Goal: Task Accomplishment & Management: Use online tool/utility

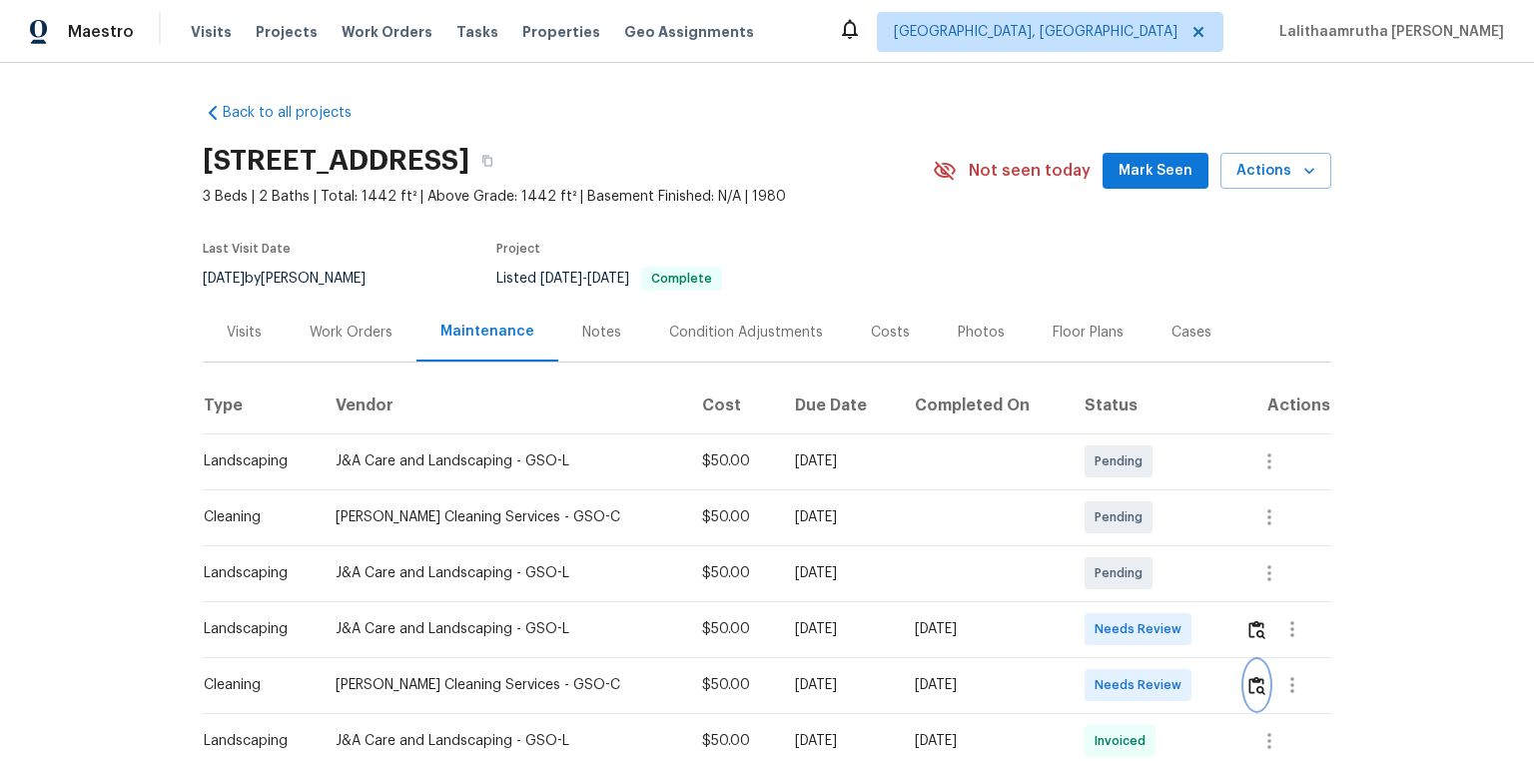
click at [1091, 511] on button "button" at bounding box center [1256, 685] width 23 height 48
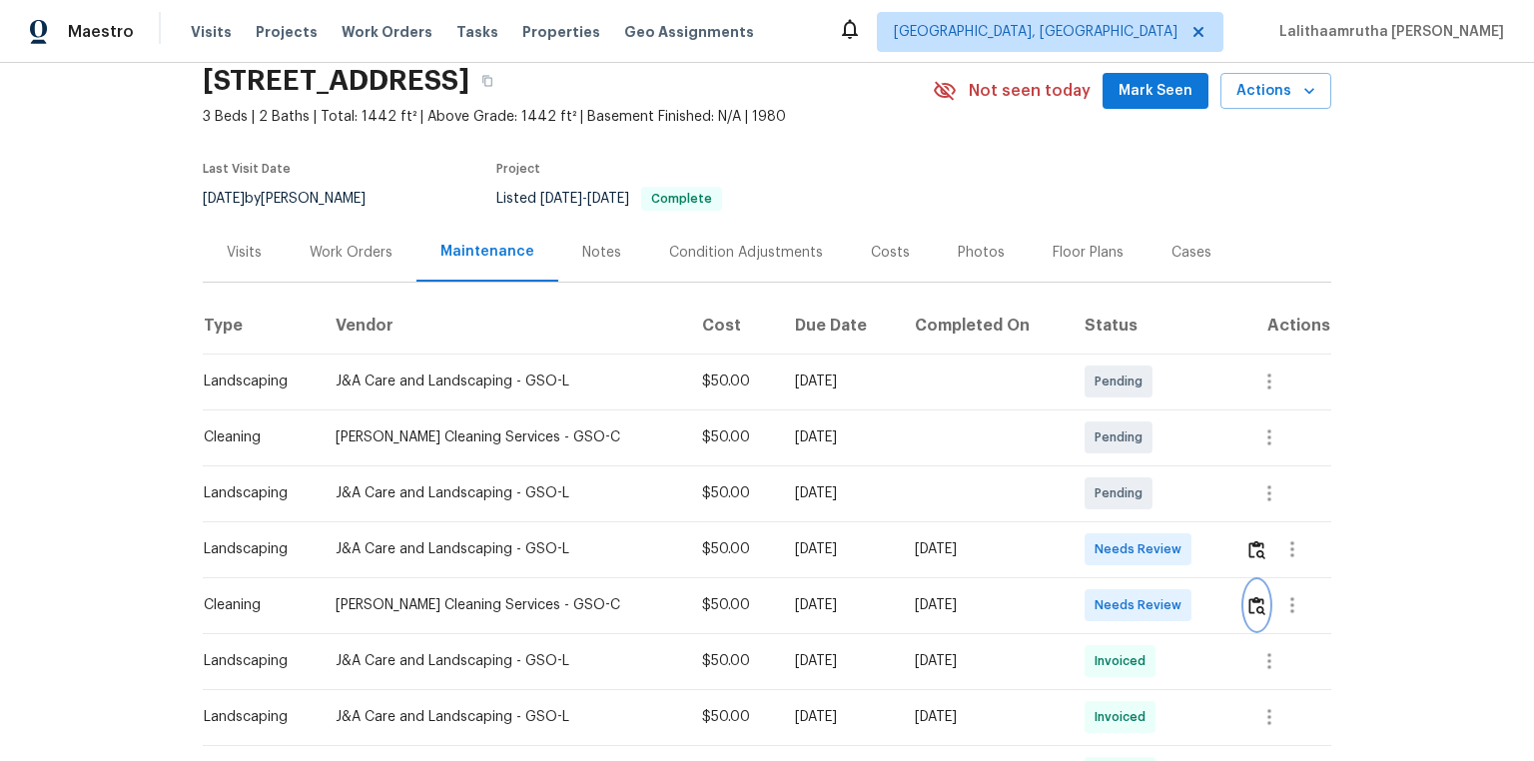
click at [1091, 511] on img "button" at bounding box center [1256, 605] width 17 height 19
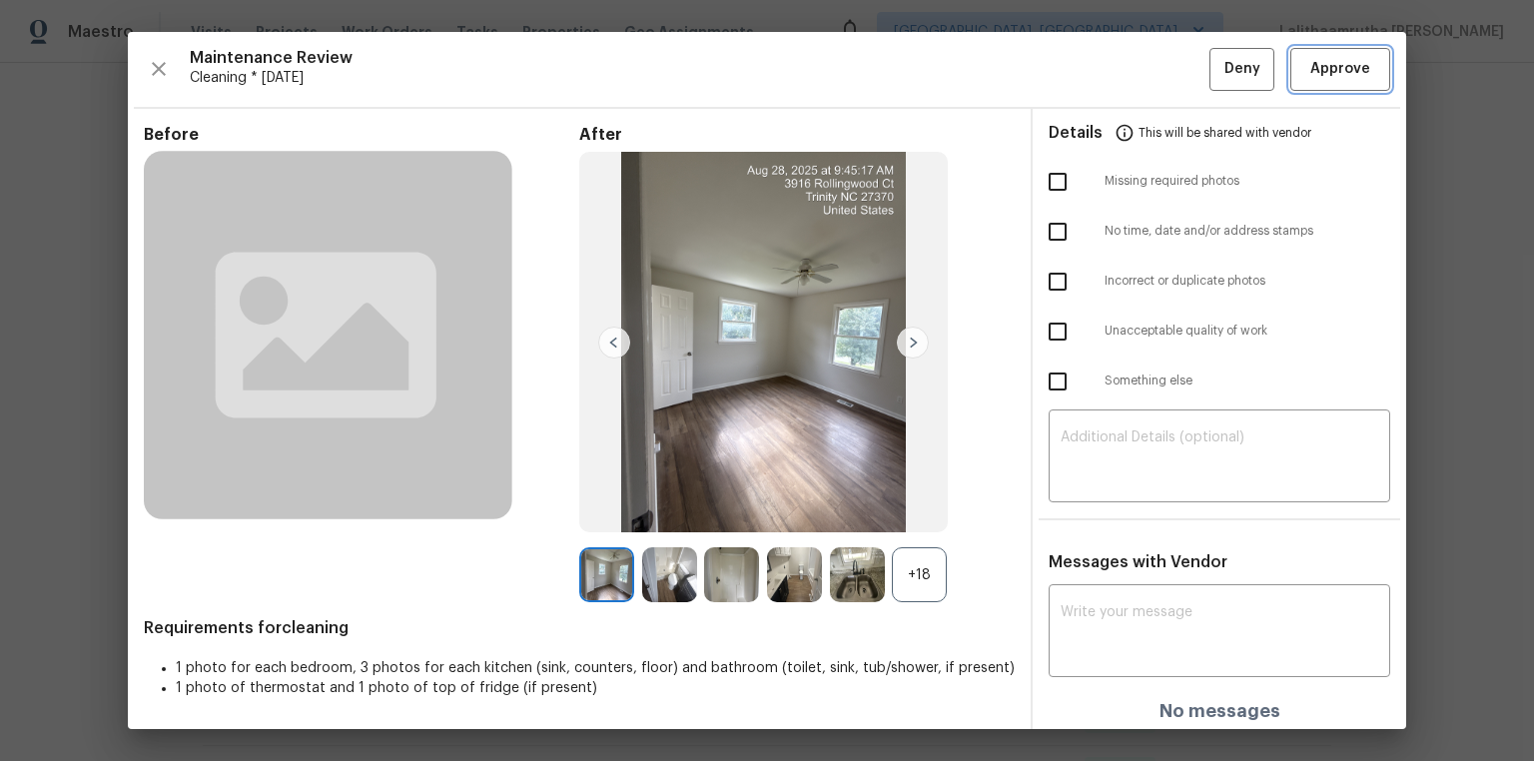
click at [1091, 68] on span "Approve" at bounding box center [1340, 69] width 68 height 25
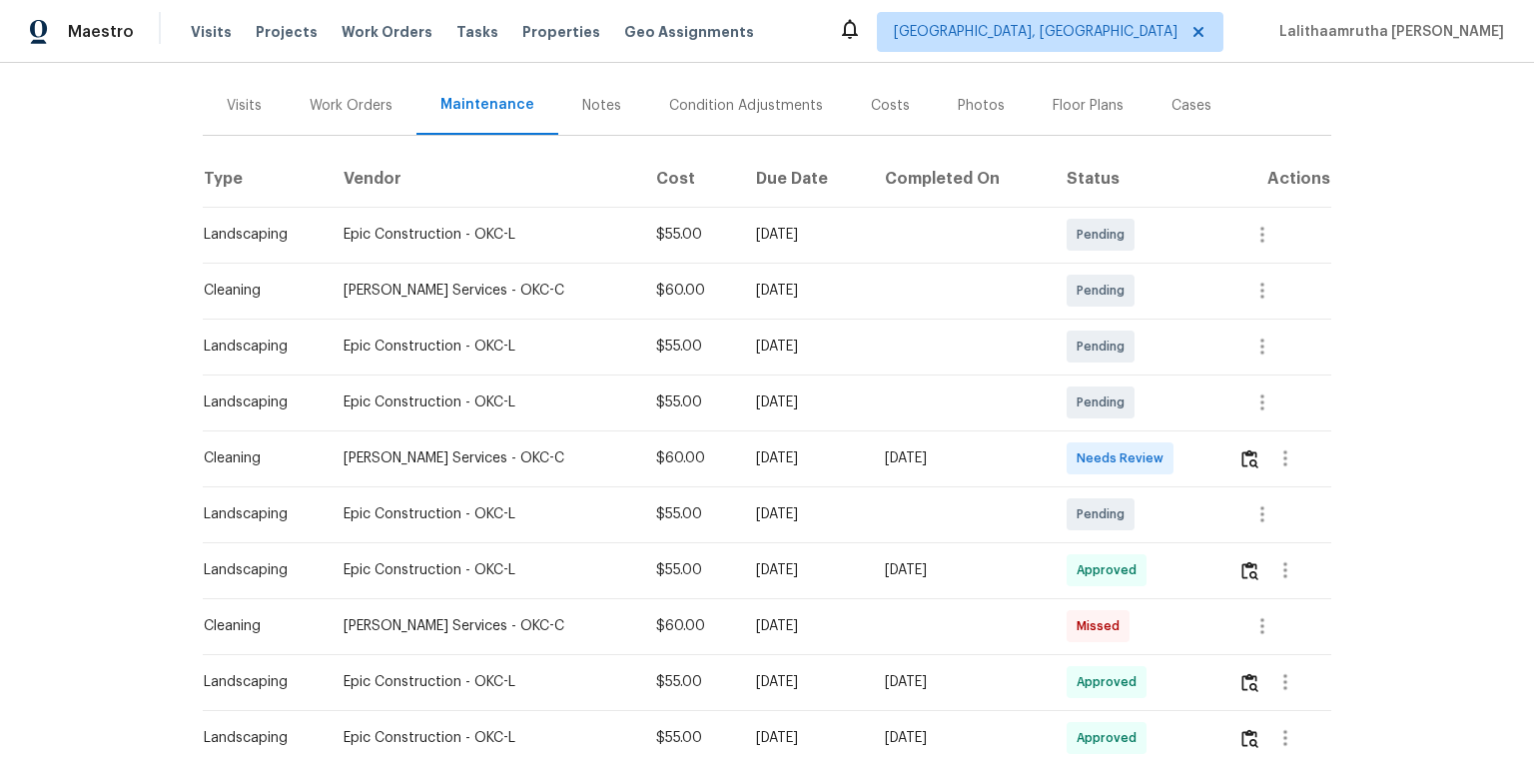
scroll to position [240, 0]
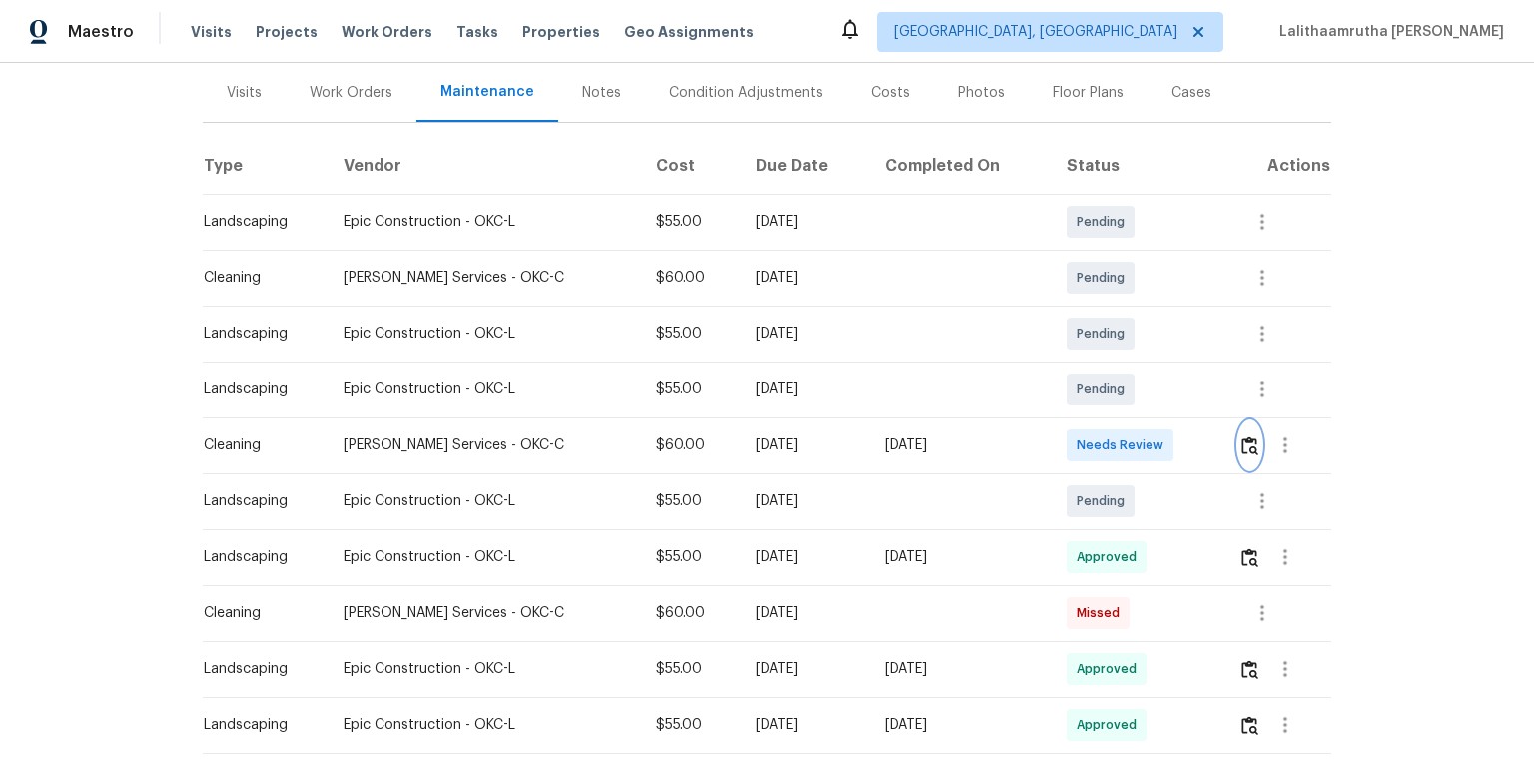
click at [1091, 444] on img "button" at bounding box center [1249, 445] width 17 height 19
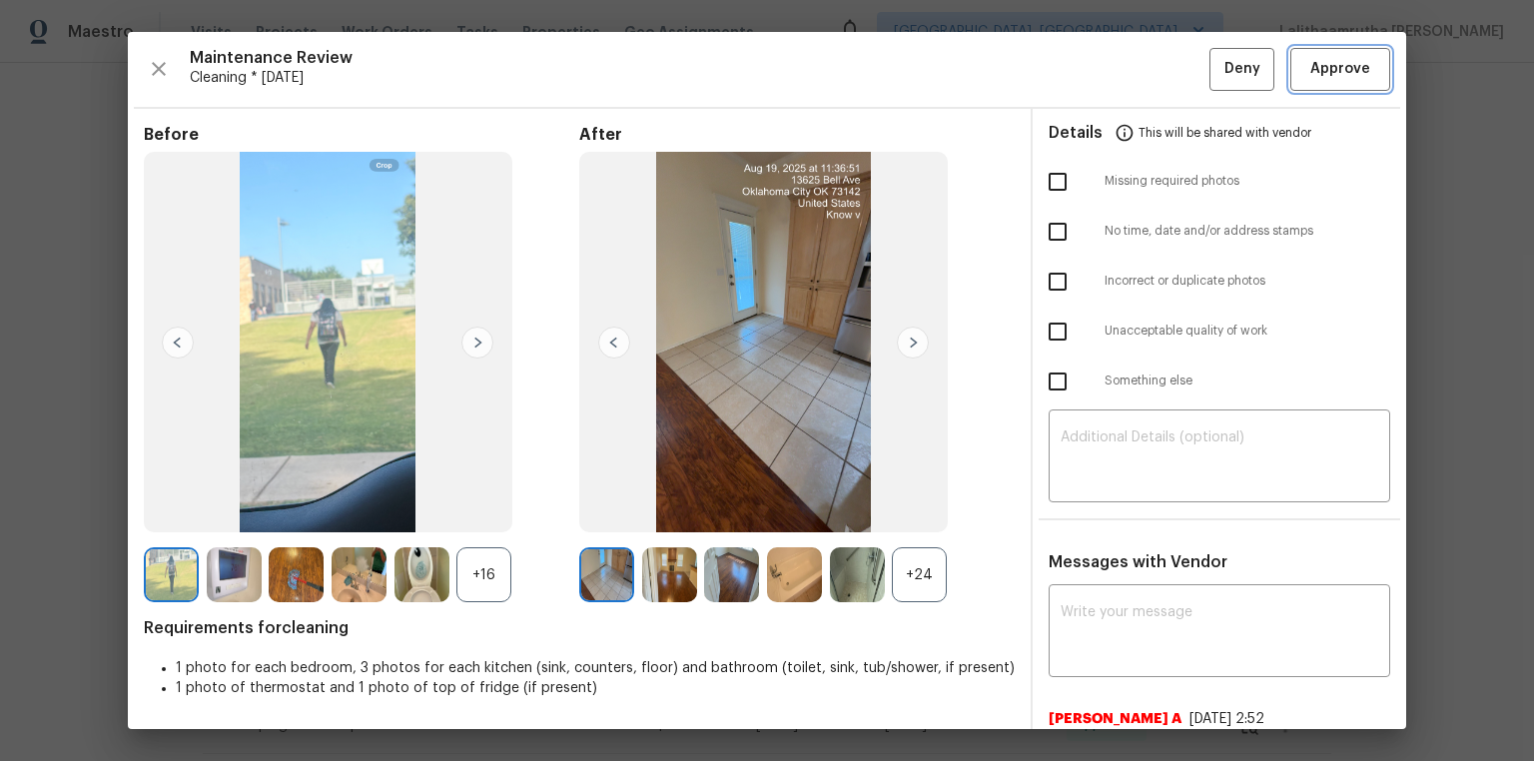
click at [1091, 77] on span "Approve" at bounding box center [1340, 69] width 60 height 25
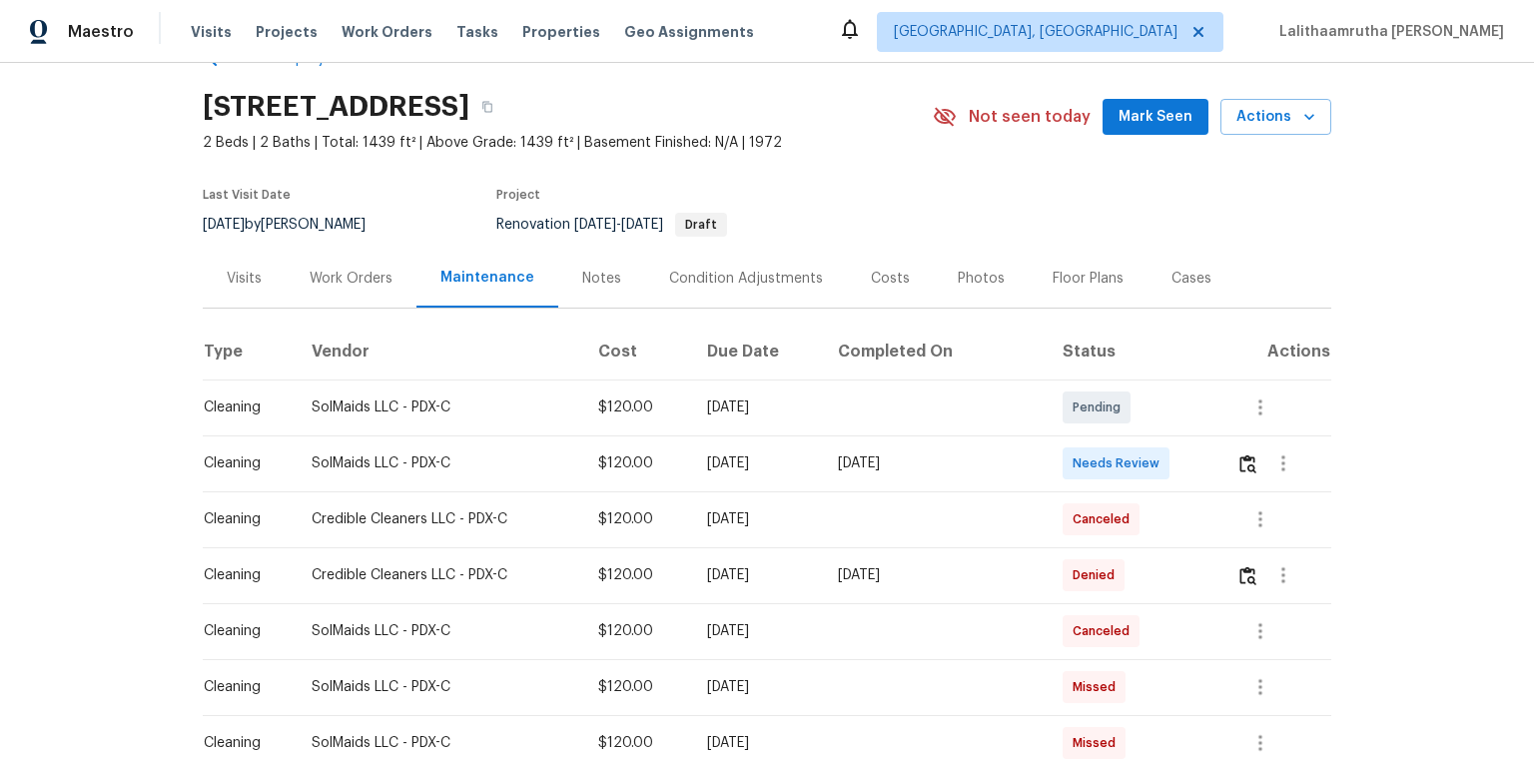
scroll to position [80, 0]
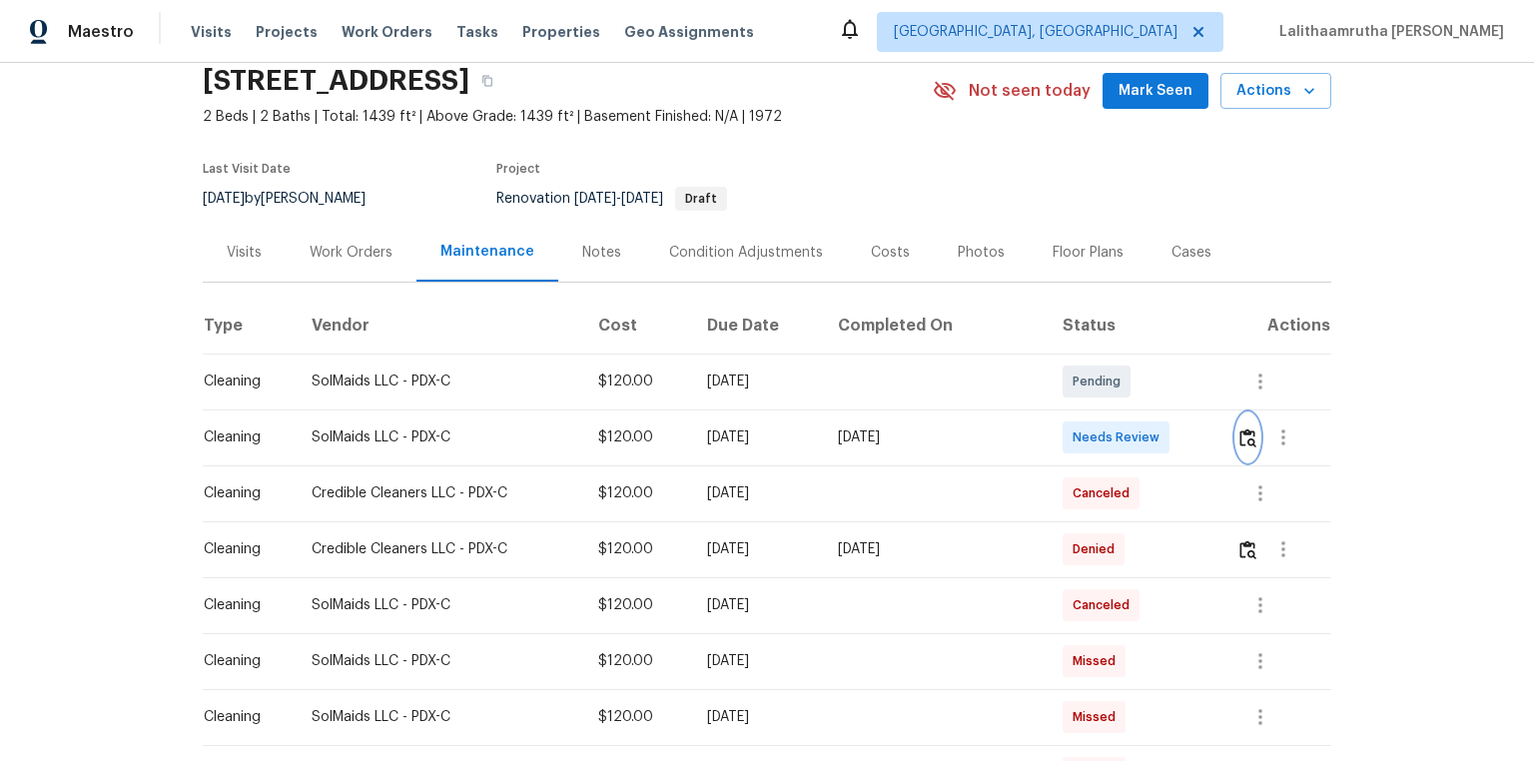
click at [1240, 451] on button "button" at bounding box center [1247, 437] width 23 height 48
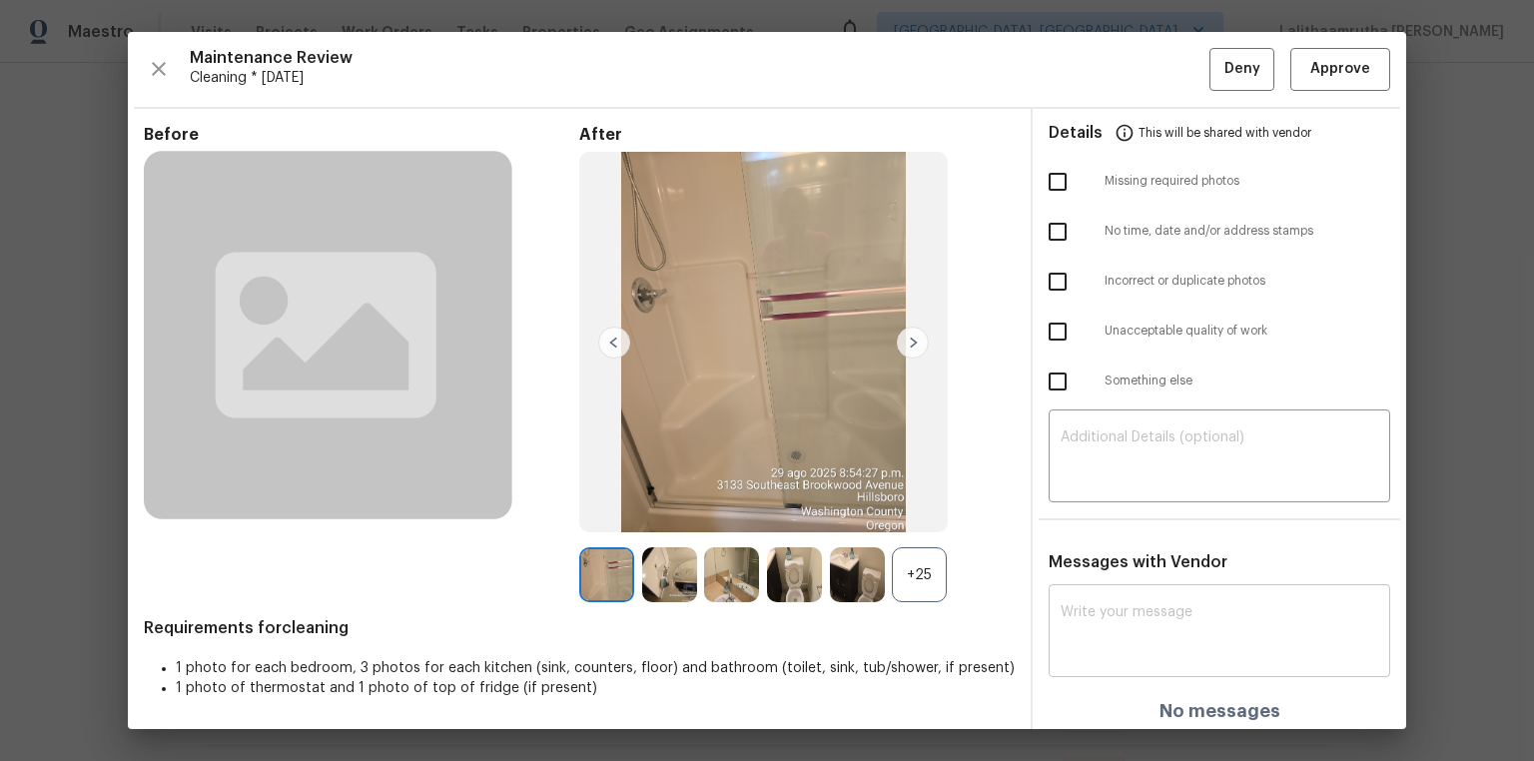
scroll to position [5, 0]
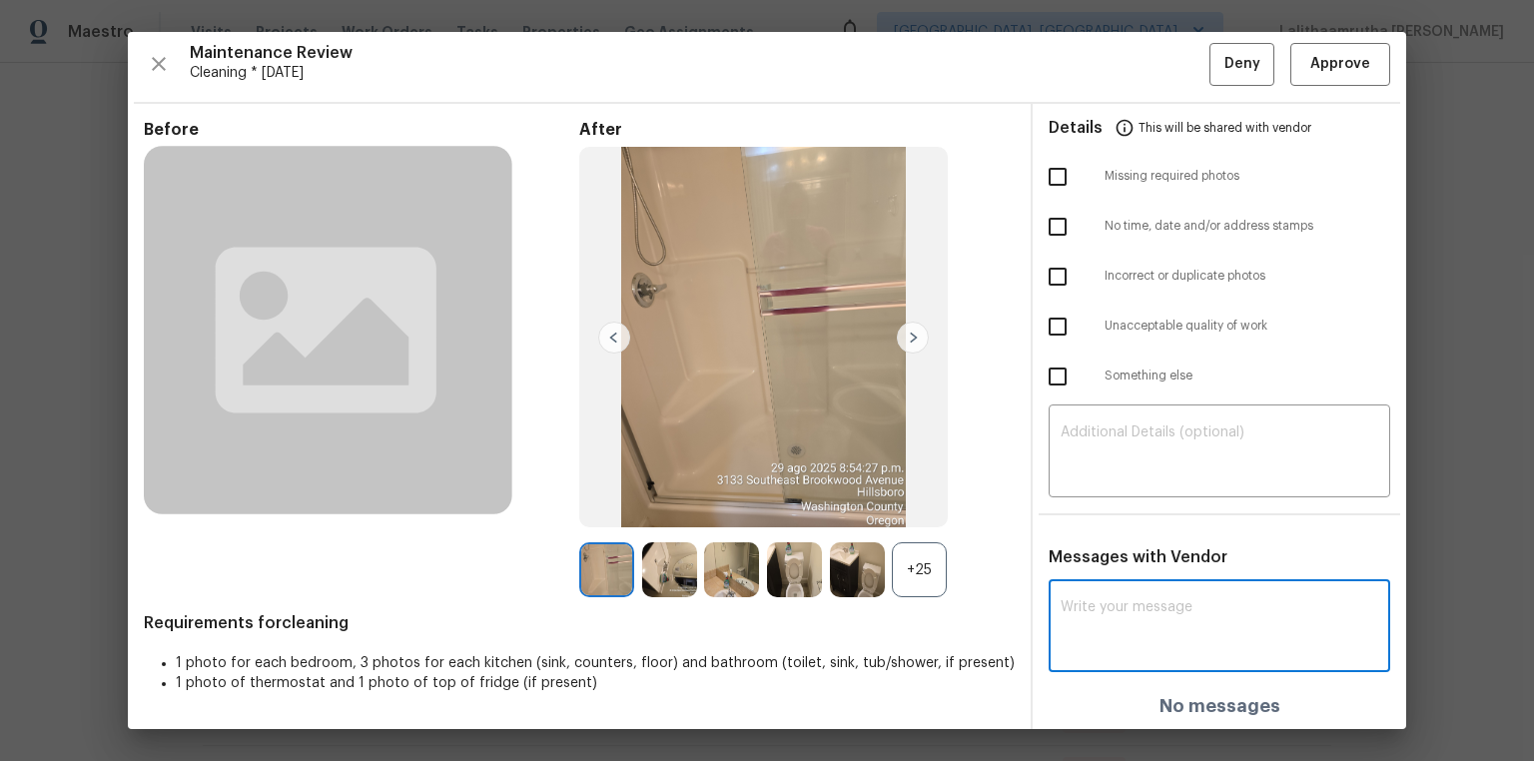
click at [1132, 627] on textarea at bounding box center [1220, 628] width 318 height 56
click at [1099, 596] on div "x ​" at bounding box center [1220, 628] width 342 height 88
paste textarea "Maintenance Audit Team: Hello! Unfortunately this cleaning visit completed on 0…"
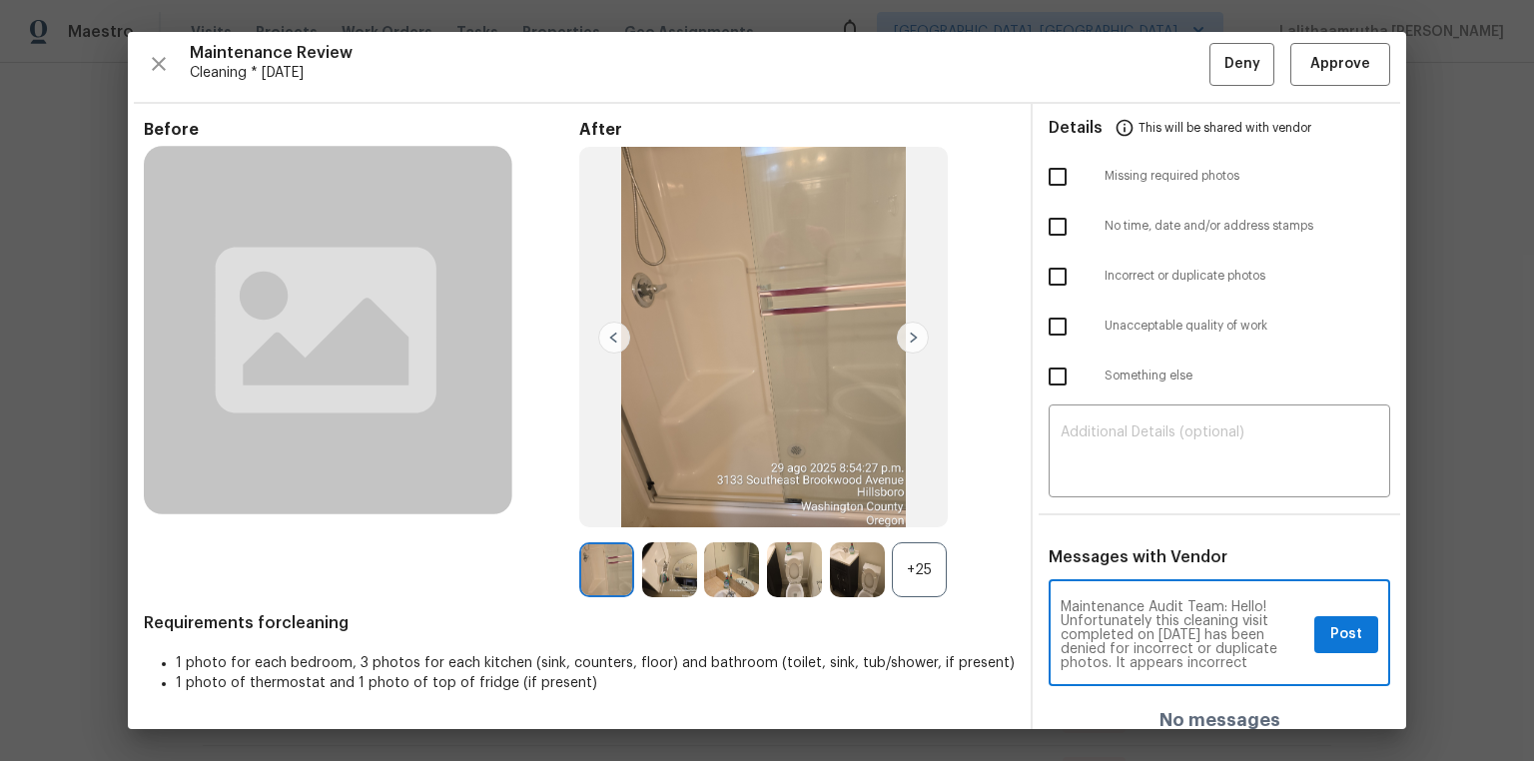
scroll to position [125, 0]
type textarea "Maintenance Audit Team: Hello! Unfortunately this cleaning visit completed on 0…"
click at [1049, 425] on div "​" at bounding box center [1220, 453] width 342 height 88
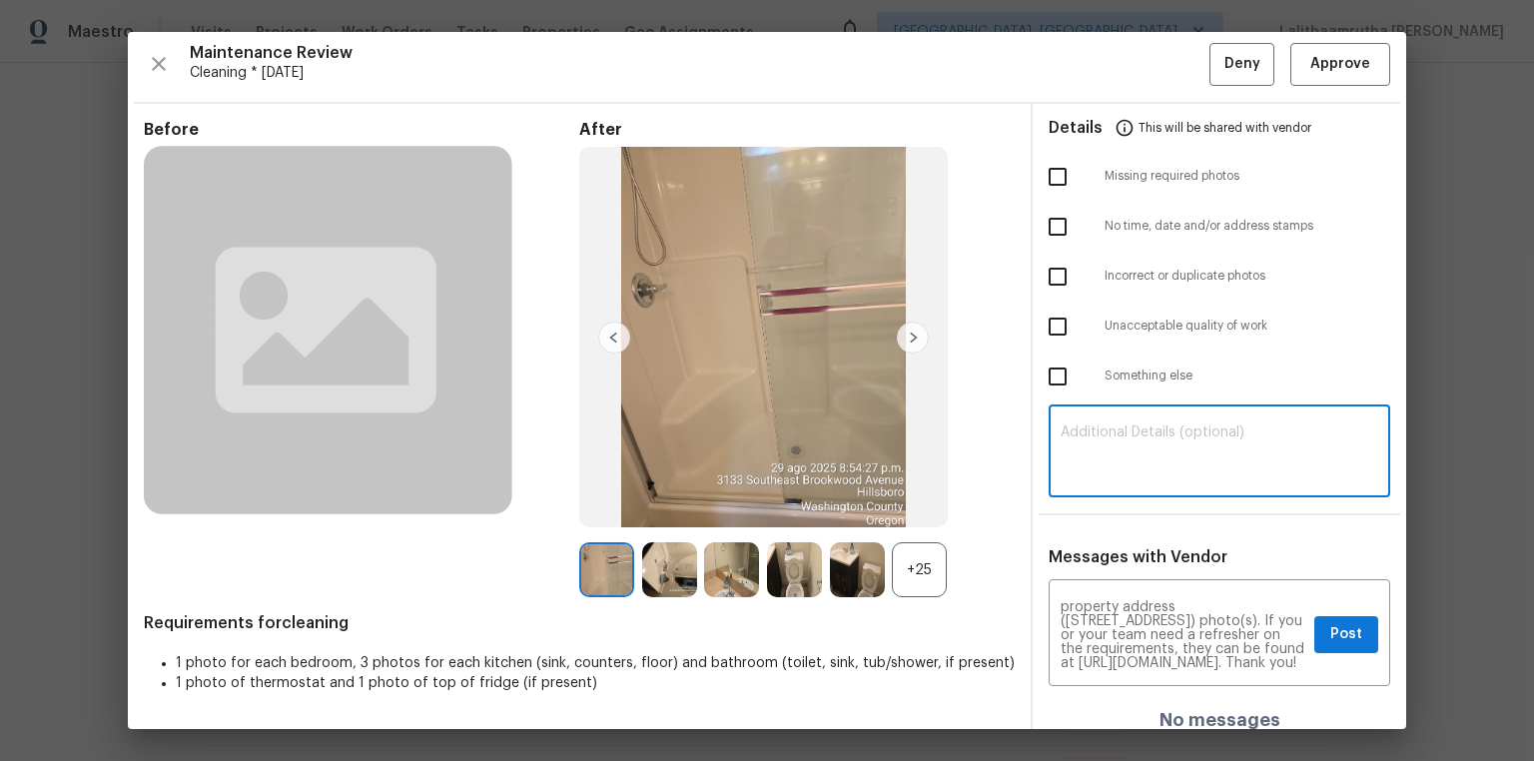
paste textarea "Maintenance Audit Team: Hello! Unfortunately this cleaning visit completed on 0…"
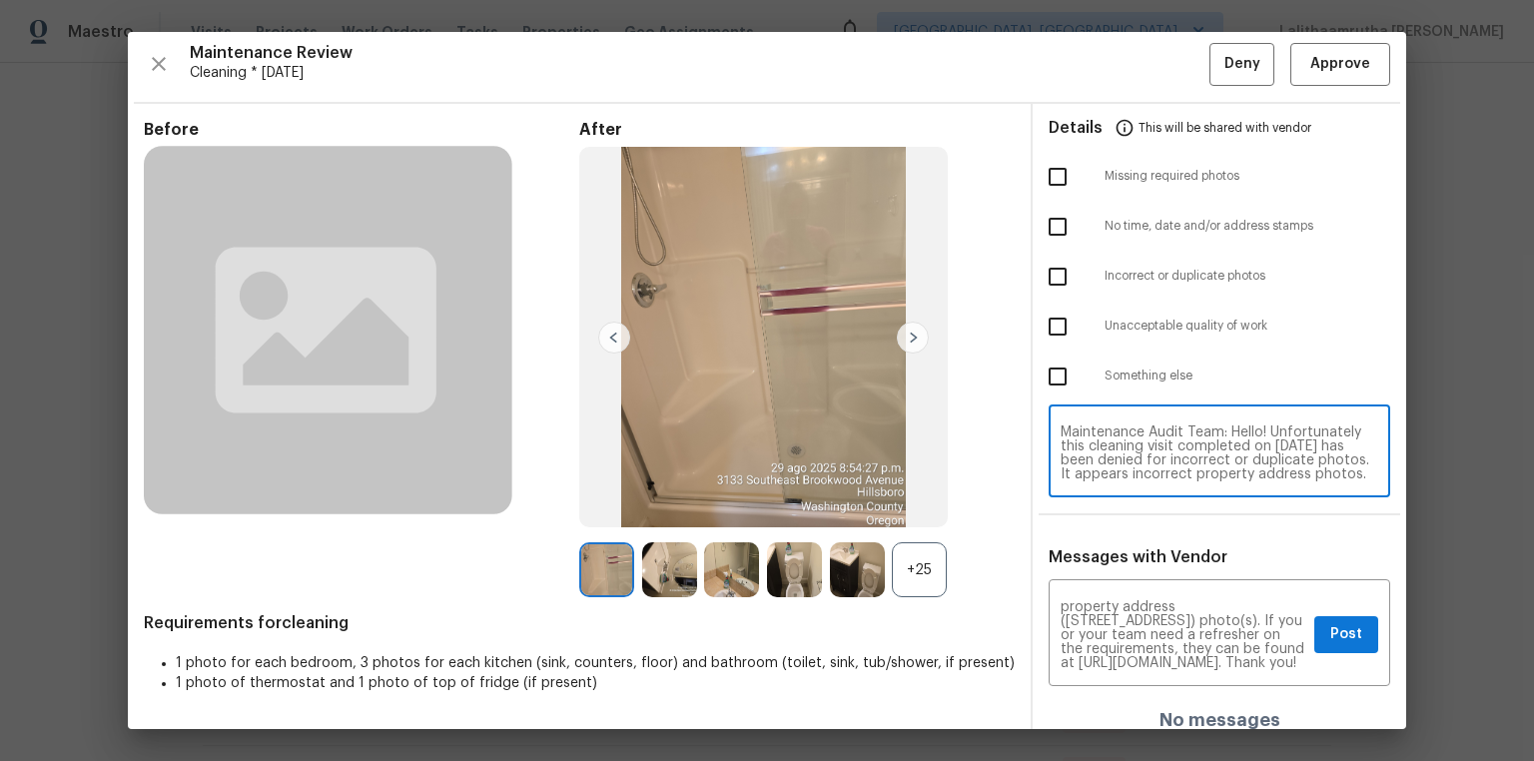
scroll to position [97, 0]
type textarea "Maintenance Audit Team: Hello! Unfortunately this cleaning visit completed on 0…"
click at [1053, 281] on input "checkbox" at bounding box center [1058, 277] width 42 height 42
checkbox input "true"
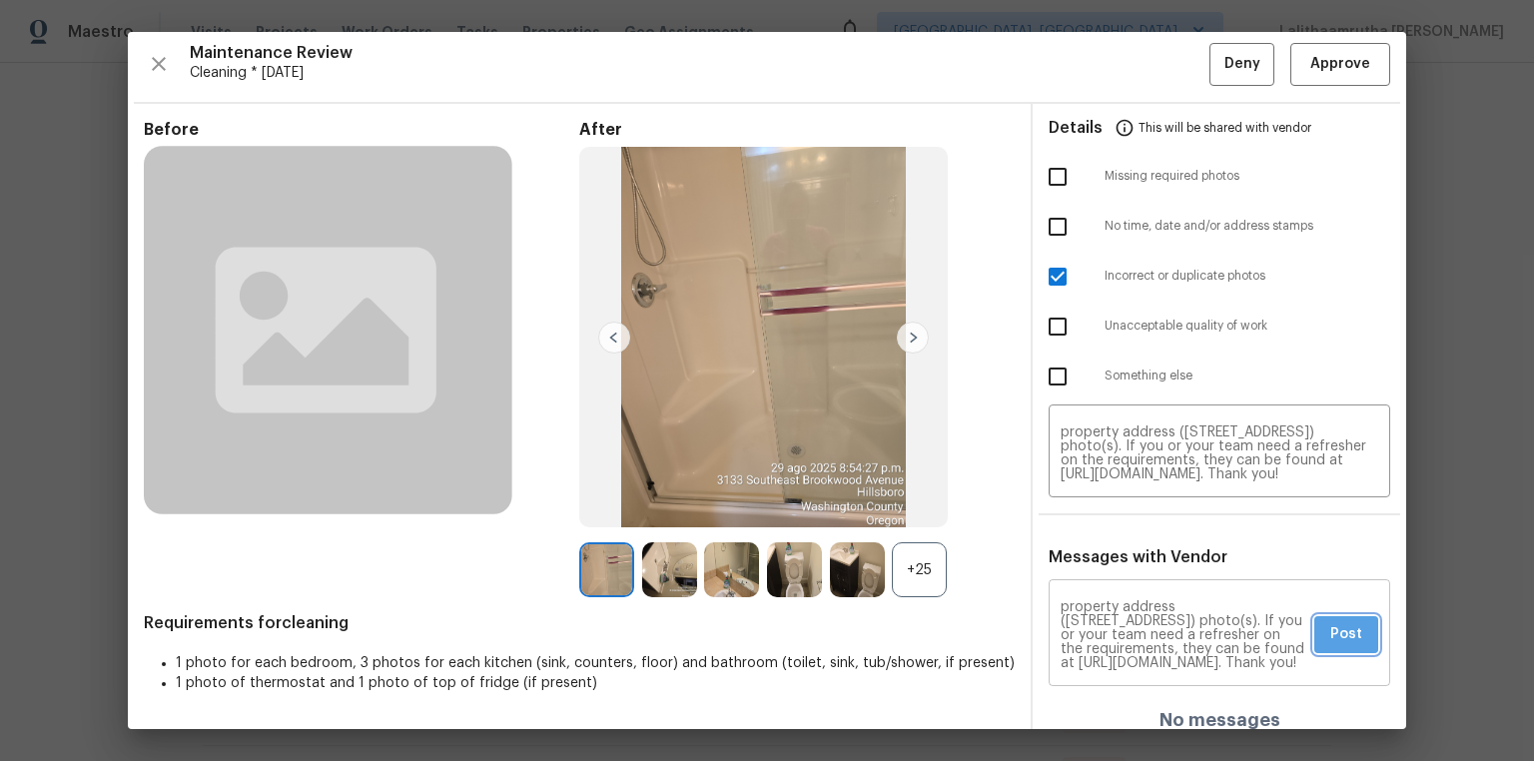
click at [1330, 625] on span "Post" at bounding box center [1346, 634] width 32 height 25
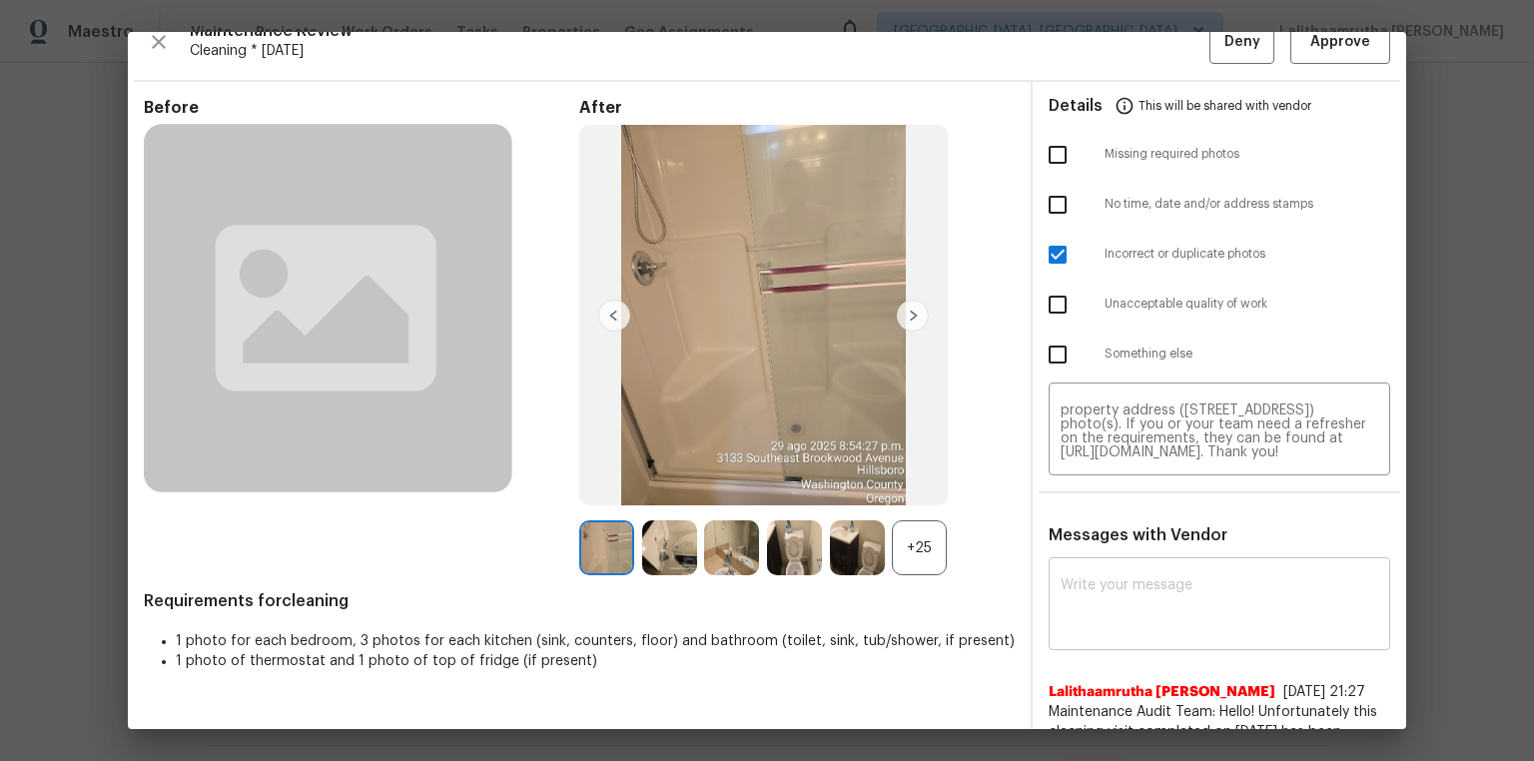
scroll to position [0, 0]
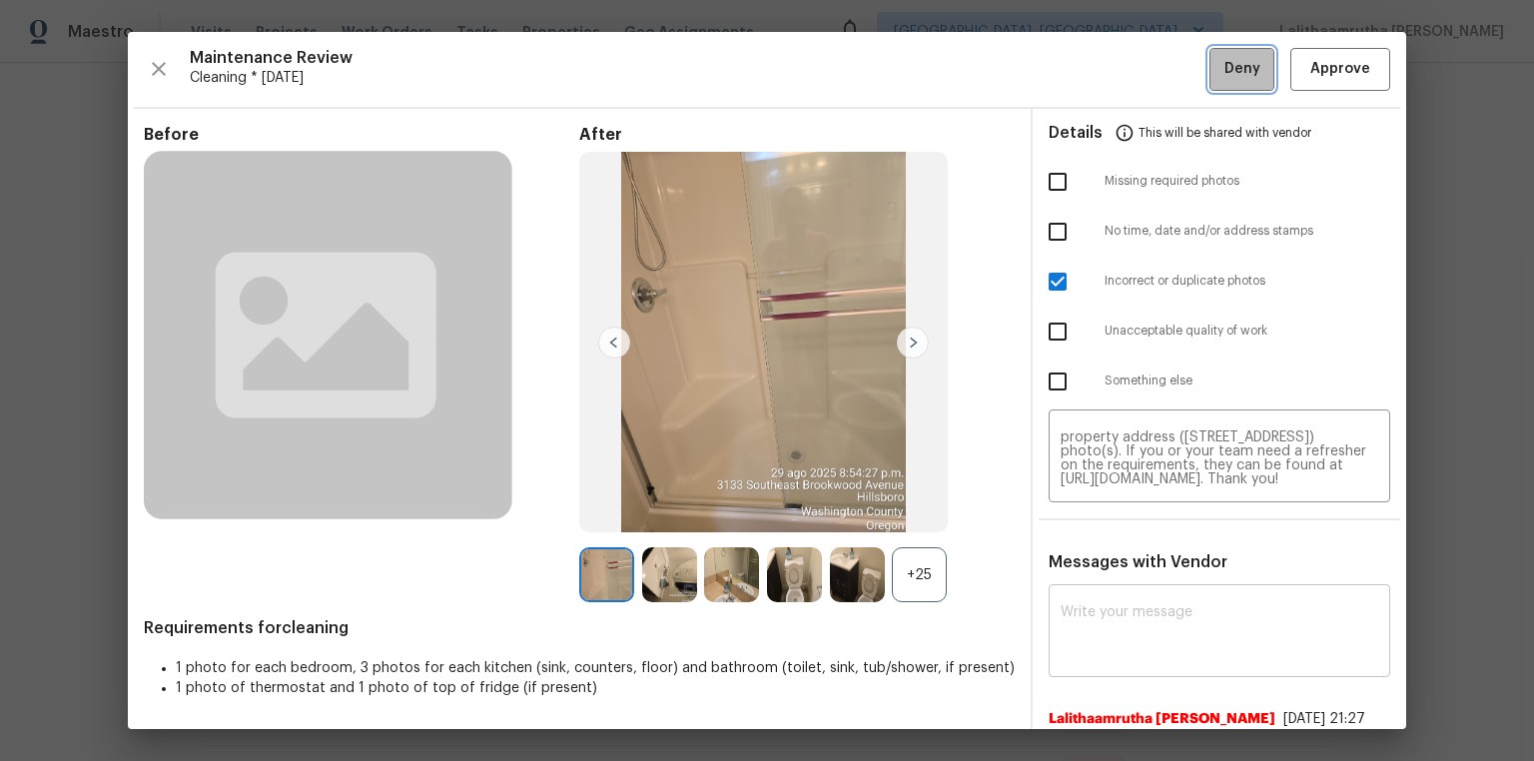
click at [1224, 67] on span "Deny" at bounding box center [1242, 69] width 36 height 25
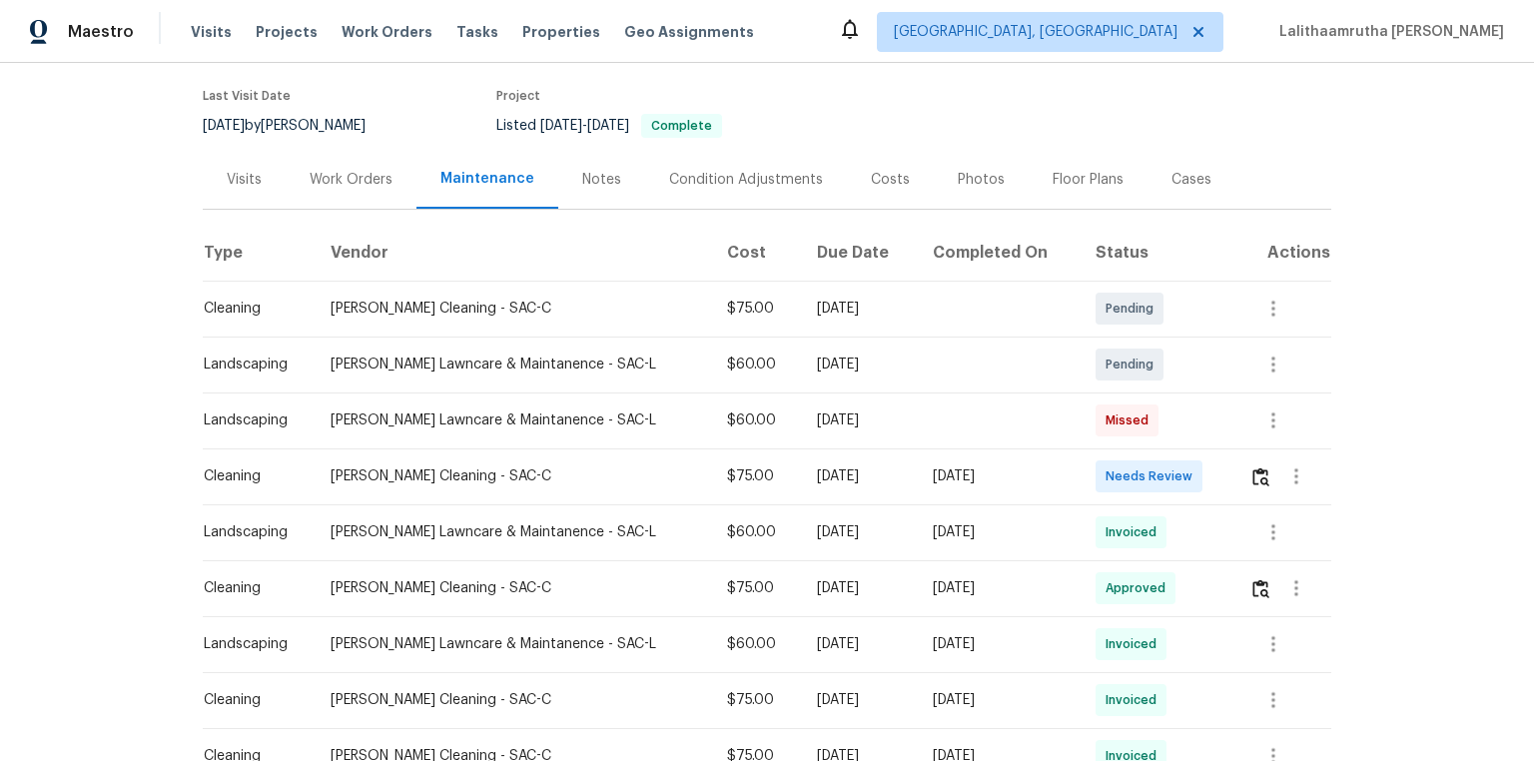
scroll to position [160, 0]
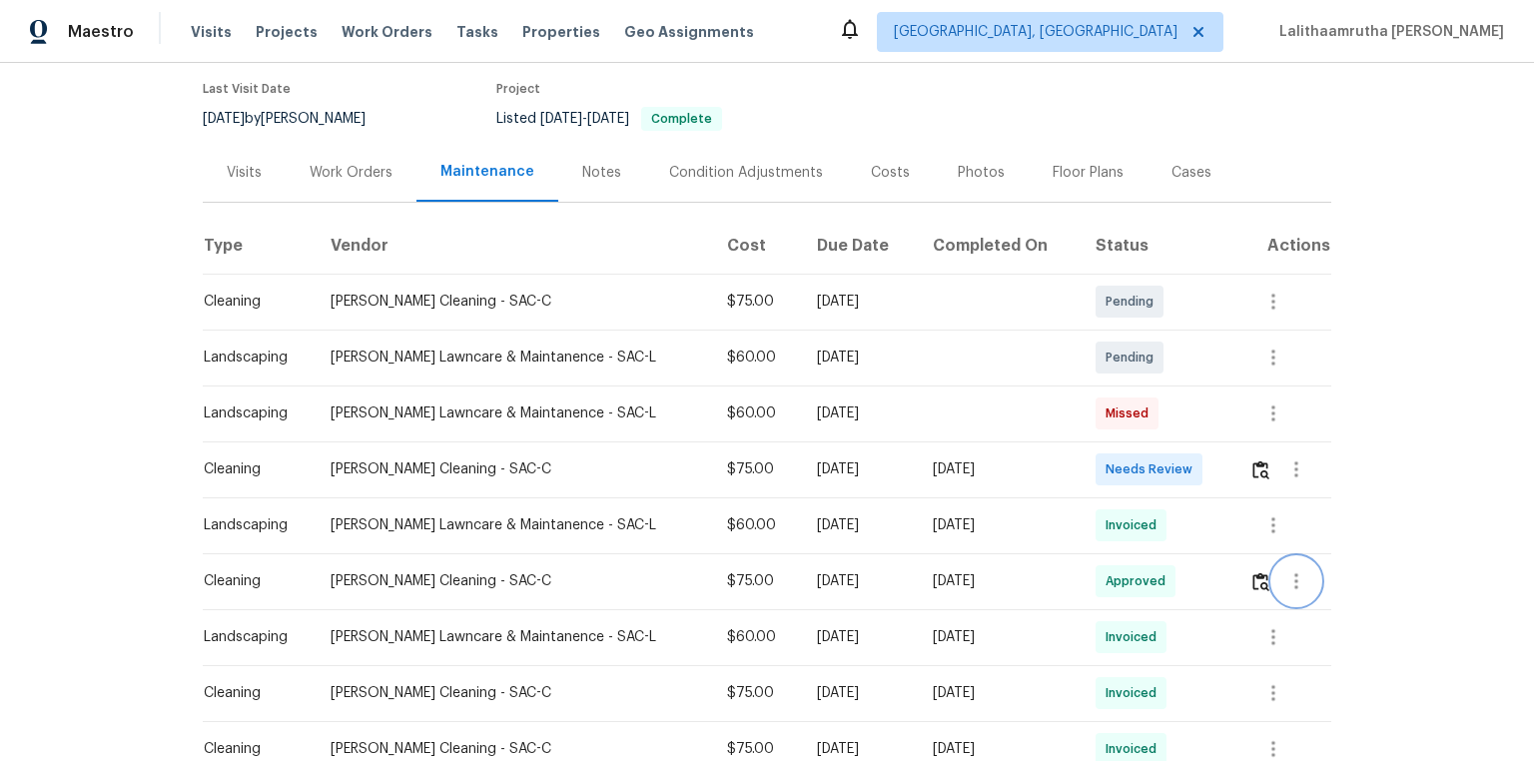
click at [1091, 511] on button "button" at bounding box center [1296, 581] width 48 height 48
click at [1091, 511] on li "View details" at bounding box center [1336, 614] width 140 height 33
click at [1091, 467] on div at bounding box center [767, 380] width 1534 height 761
click at [1091, 468] on img "button" at bounding box center [1260, 469] width 17 height 19
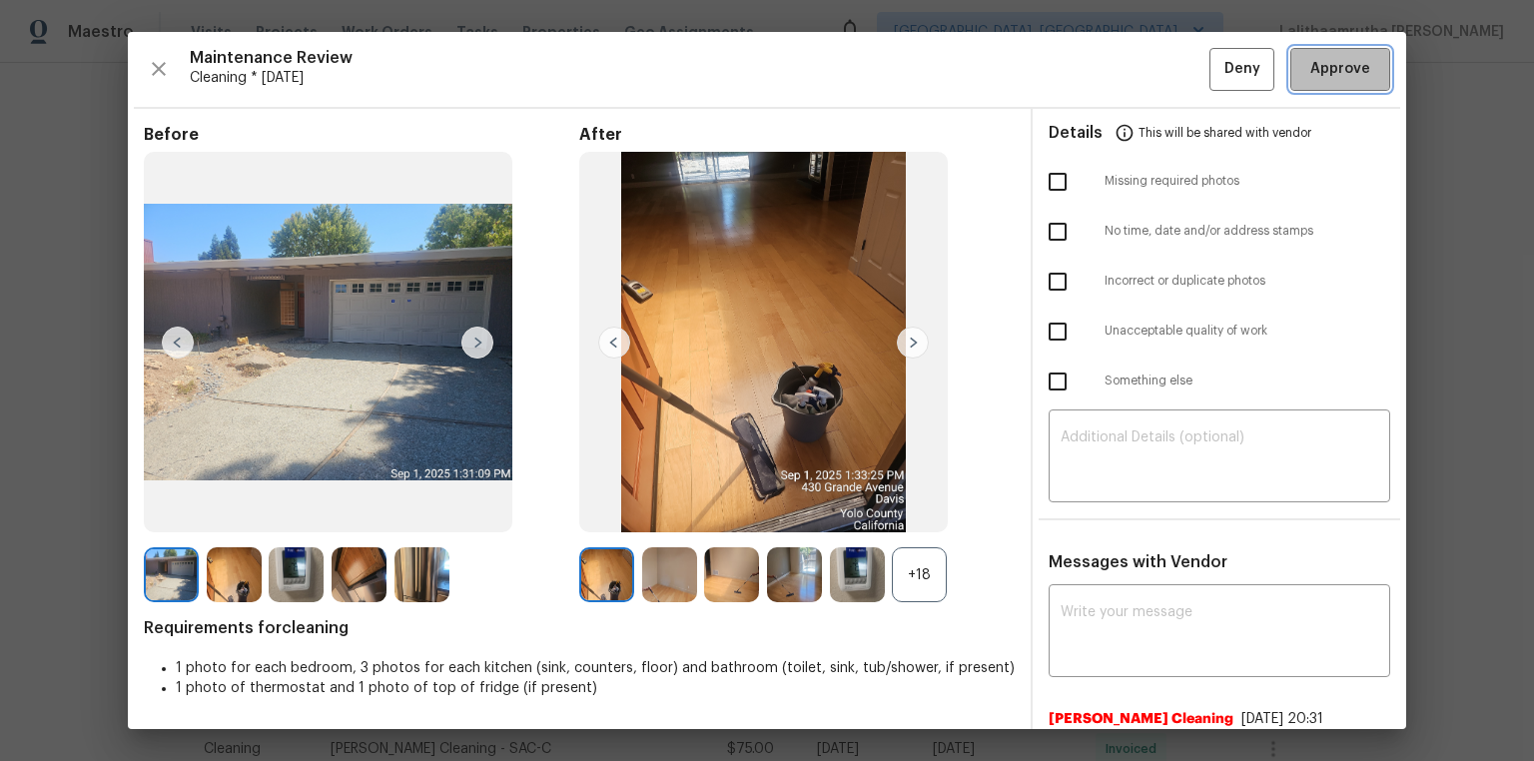
click at [1091, 74] on span "Approve" at bounding box center [1340, 69] width 60 height 25
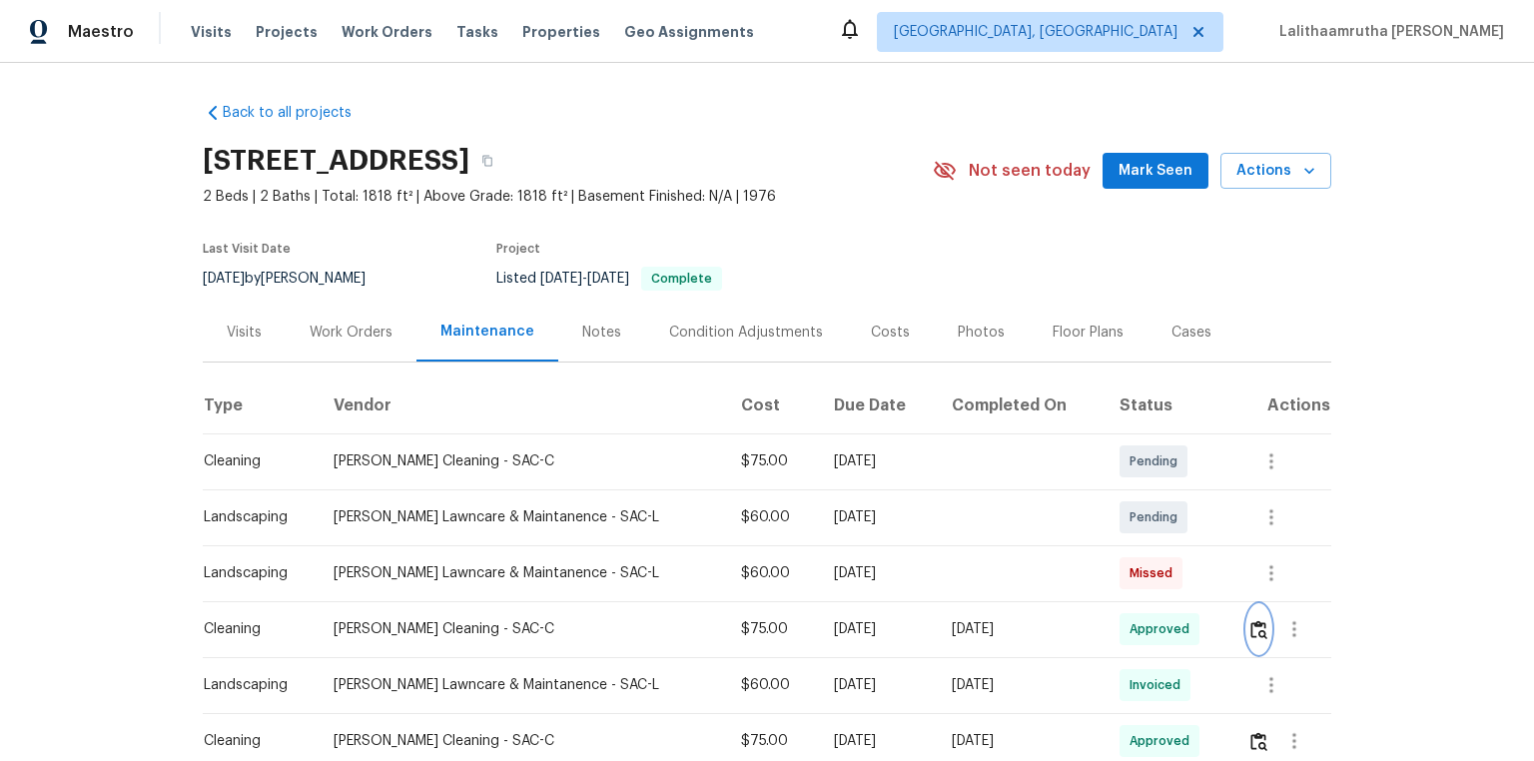
scroll to position [0, 0]
